Goal: Task Accomplishment & Management: Use online tool/utility

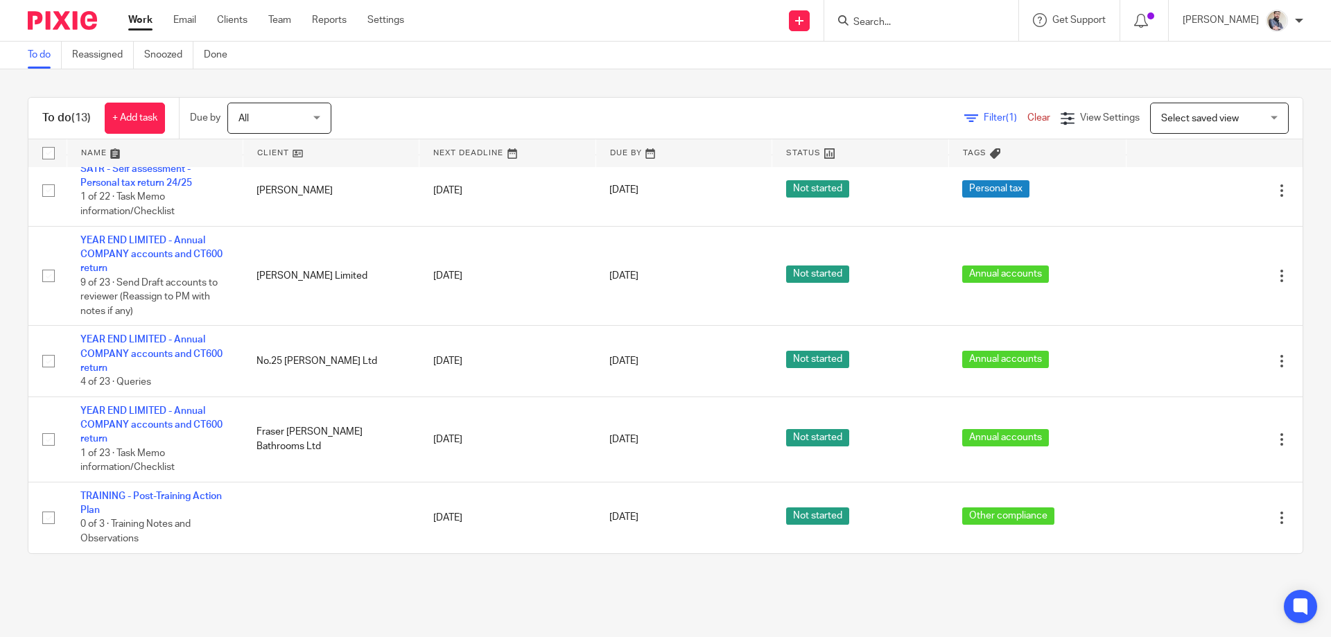
scroll to position [666, 0]
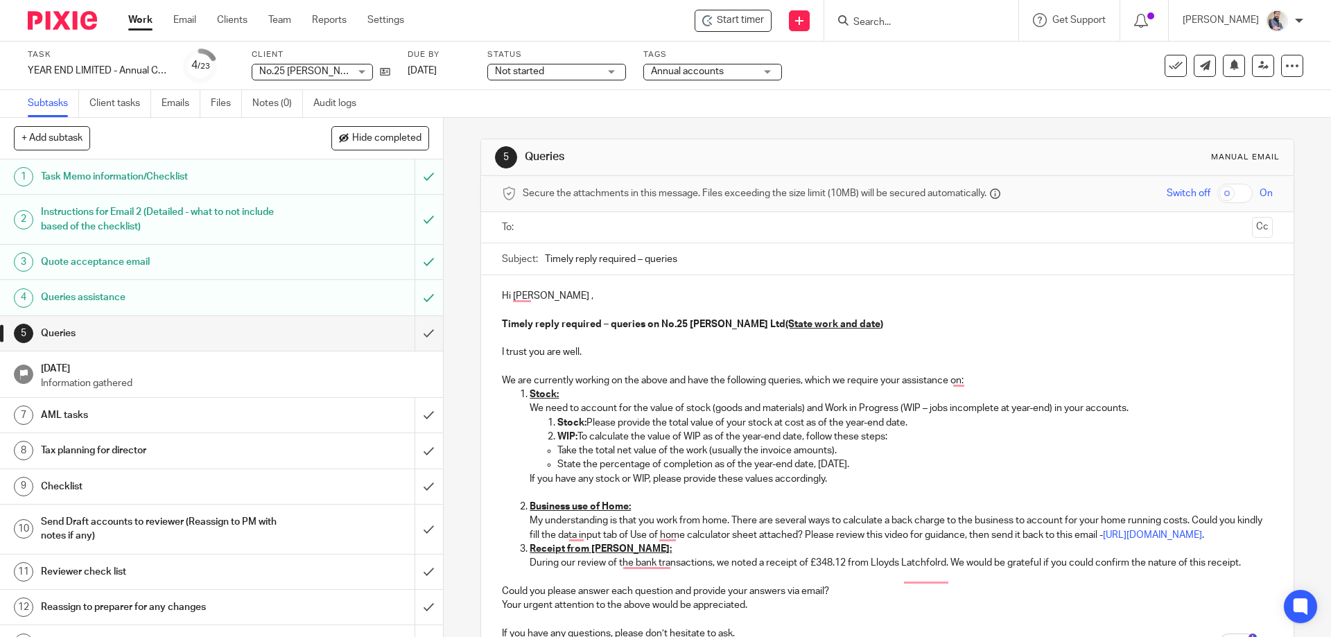
click at [566, 308] on p "To enrich screen reader interactions, please activate Accessibility in Grammarl…" at bounding box center [887, 310] width 770 height 14
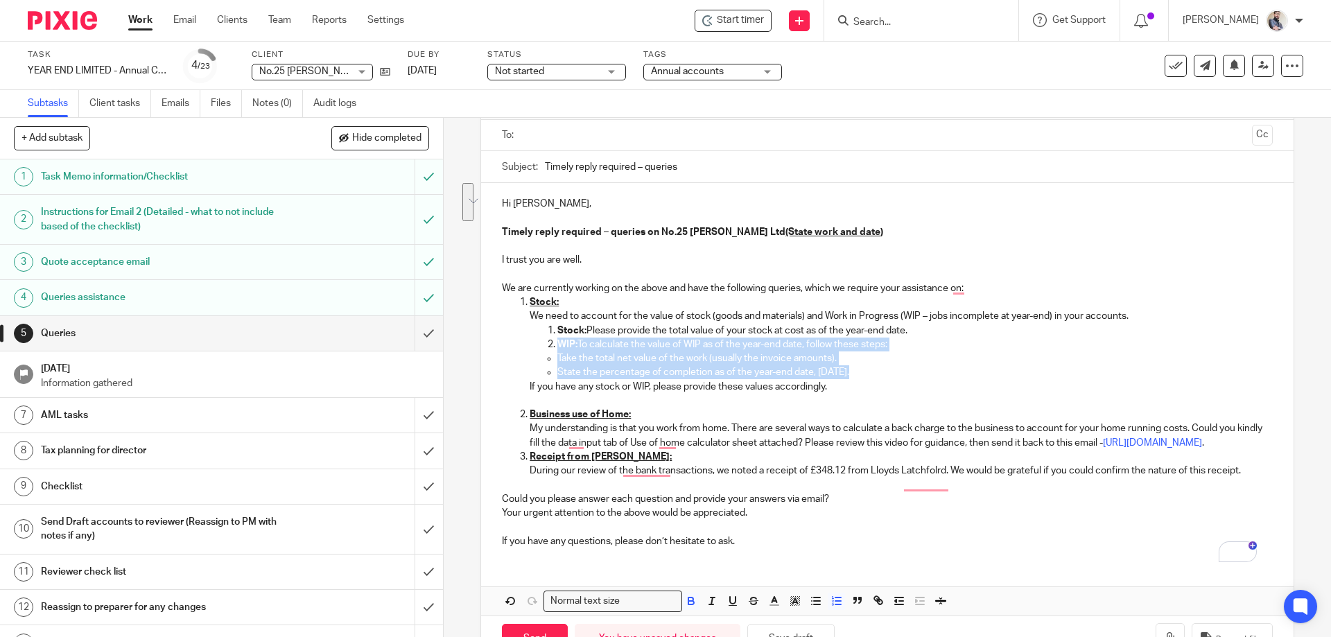
drag, startPoint x: 554, startPoint y: 343, endPoint x: 851, endPoint y: 349, distance: 297.4
click at [851, 368] on li "Stock: We need to account for the value of stock (goods and materials) and Work…" at bounding box center [901, 351] width 742 height 112
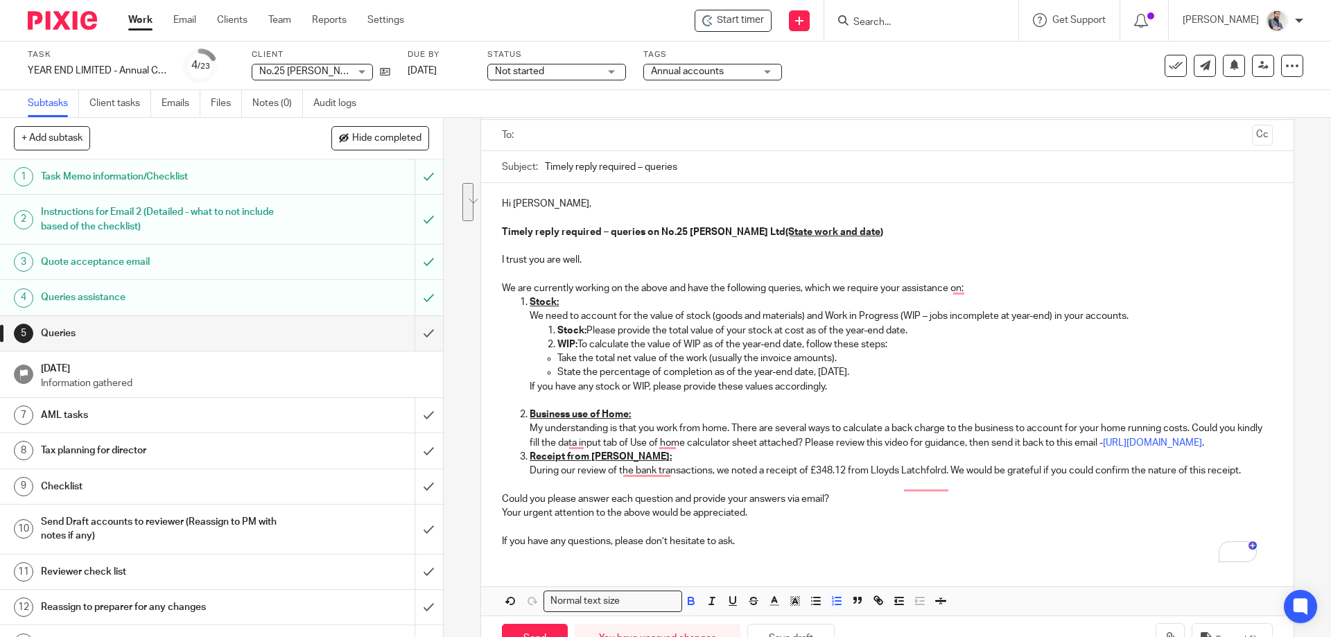
click at [916, 333] on p "Stock: Please provide the total value of your stock at cost as of the year-end …" at bounding box center [914, 331] width 715 height 14
click at [586, 349] on p "WIP: To calculate the value of WIP as of the year-end date, follow these steps:" at bounding box center [914, 345] width 715 height 14
drag, startPoint x: 552, startPoint y: 344, endPoint x: 561, endPoint y: 344, distance: 9.0
click at [561, 344] on li "WIP: To calculate the value of WIP as of the year-end date, follow these steps:" at bounding box center [914, 345] width 715 height 14
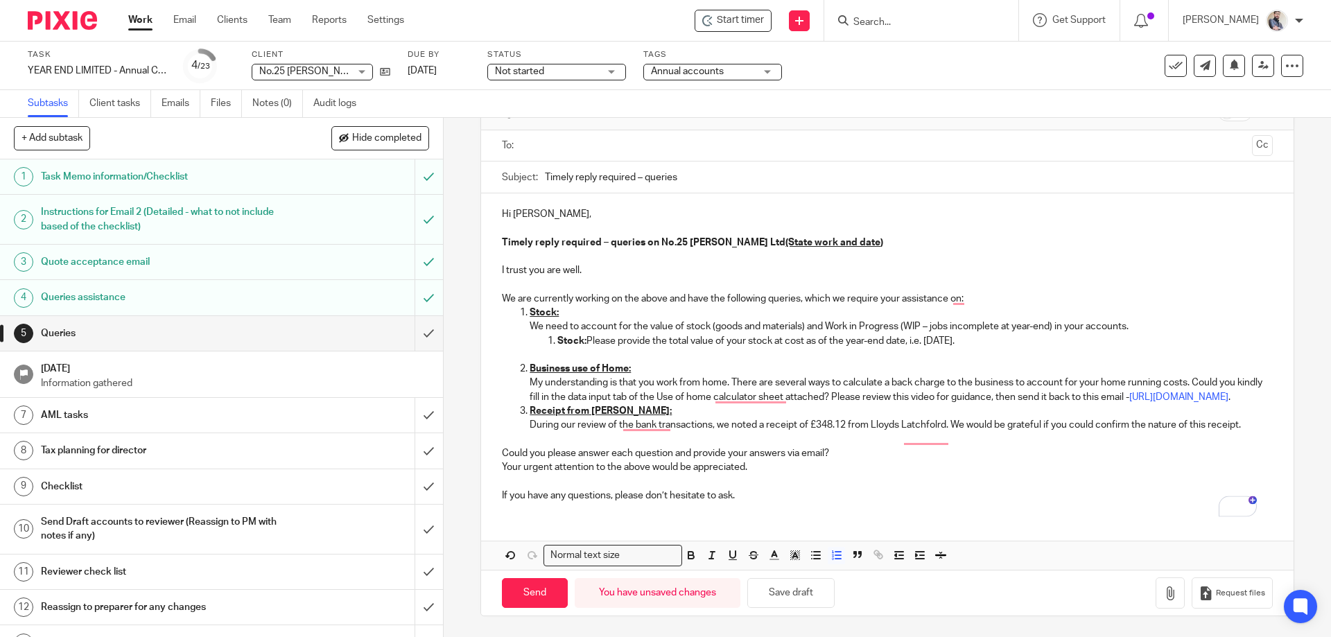
scroll to position [96, 0]
click at [690, 396] on p "My understanding is that you work from home. There are several ways to calculat…" at bounding box center [901, 390] width 742 height 28
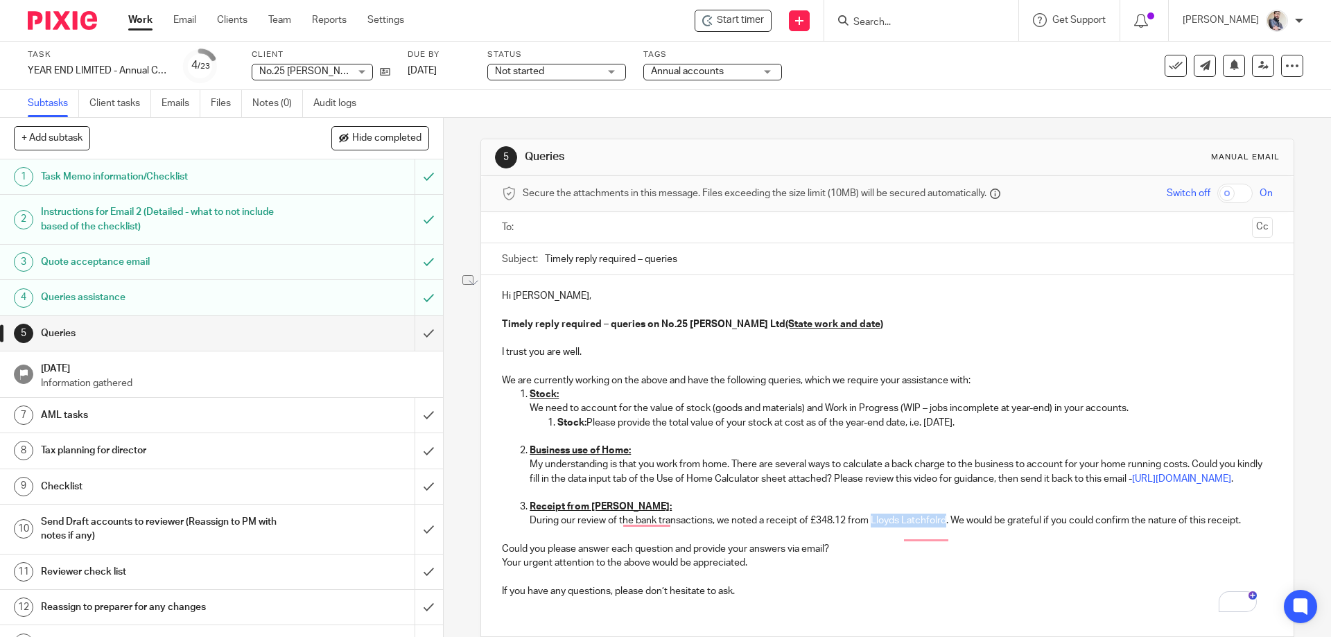
drag, startPoint x: 869, startPoint y: 534, endPoint x: 942, endPoint y: 541, distance: 73.7
click at [942, 527] on p "During our review of the bank transactions, we noted a receipt of £348.12 from …" at bounding box center [901, 521] width 742 height 14
copy p "Lloyds Latchfolrd"
